Goal: Navigation & Orientation: Find specific page/section

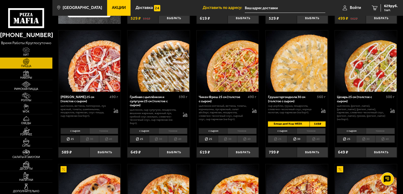
scroll to position [148, 0]
click at [107, 3] on link "Акции" at bounding box center [119, 8] width 24 height 16
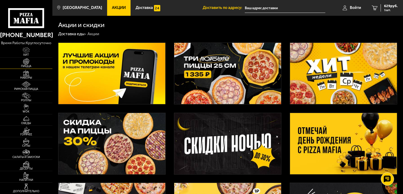
click at [32, 64] on img at bounding box center [26, 61] width 16 height 6
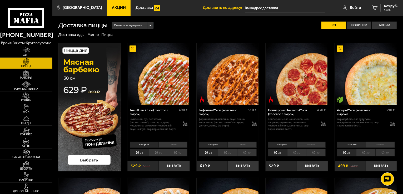
click at [32, 61] on img at bounding box center [26, 61] width 16 height 6
click at [27, 73] on img at bounding box center [26, 73] width 16 height 6
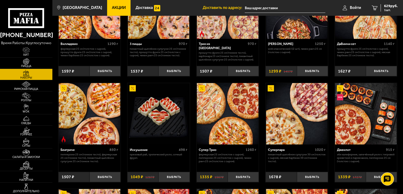
scroll to position [132, 0]
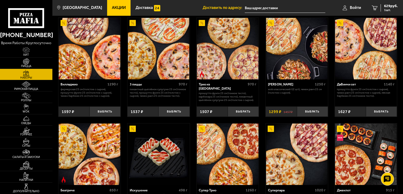
click at [30, 20] on icon at bounding box center [26, 18] width 36 height 20
